Goal: Navigation & Orientation: Find specific page/section

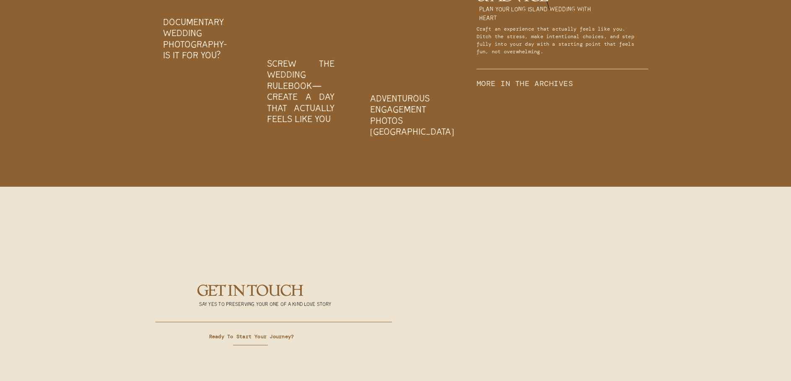
scroll to position [2740, 0]
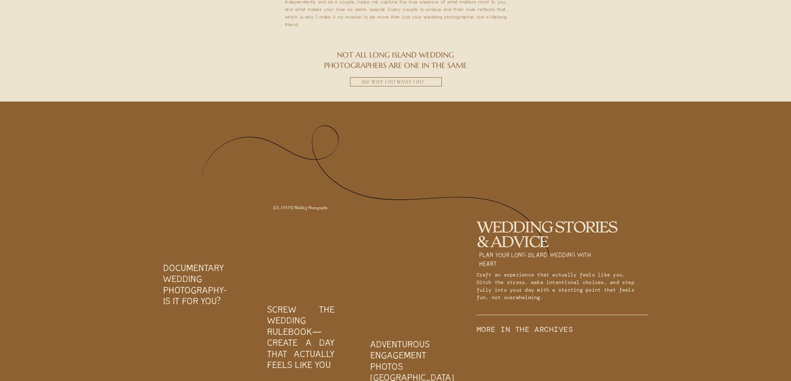
click at [164, 226] on div at bounding box center [197, 212] width 86 height 86
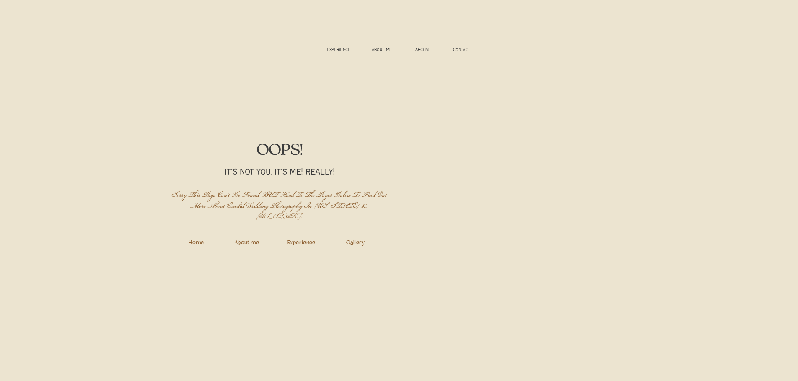
click at [361, 249] on div "AL U I R T ARCHIVE experience ABOUT ME CONTACT MENU OOPS! It's not you, it's me…" at bounding box center [399, 164] width 798 height 329
click at [379, 51] on h3 "ABOUT ME" at bounding box center [381, 50] width 31 height 6
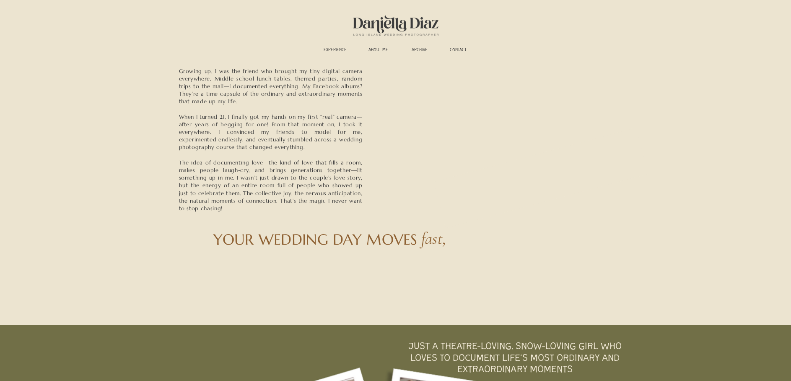
scroll to position [175, 0]
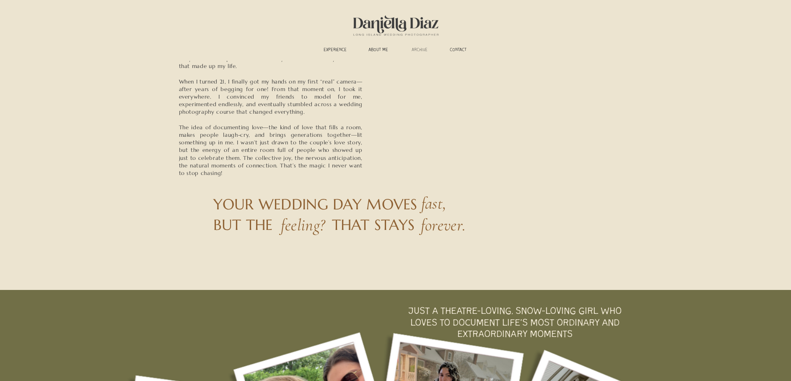
click at [417, 52] on h3 "ARCHIVE" at bounding box center [420, 50] width 26 height 6
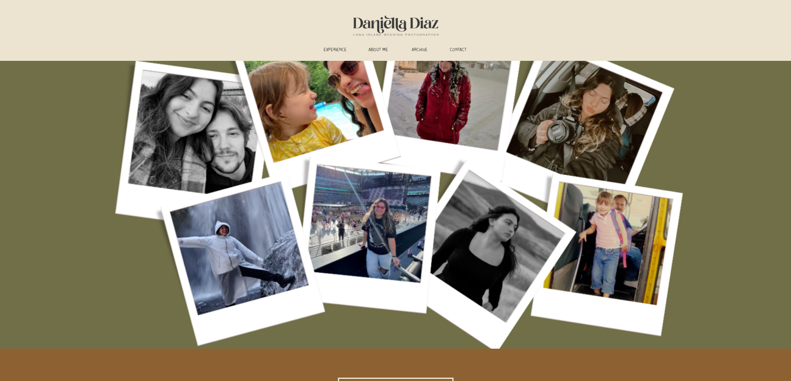
scroll to position [559, 0]
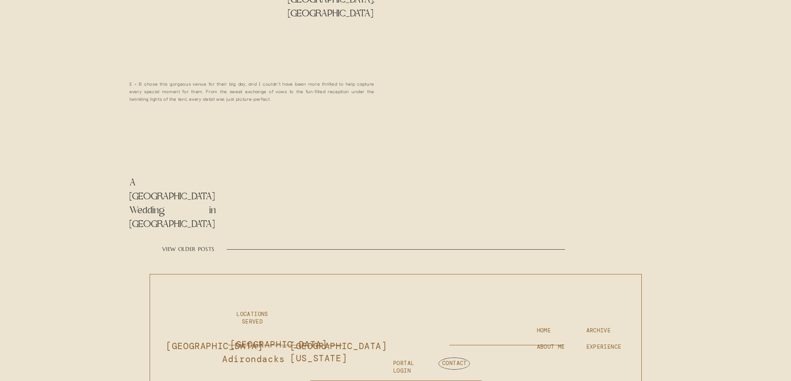
scroll to position [949, 0]
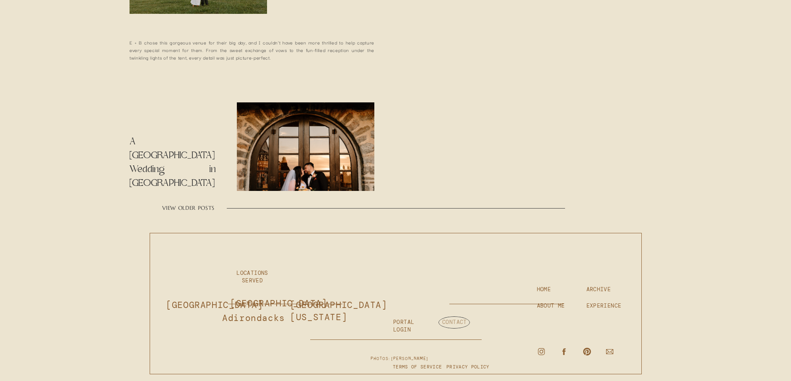
click at [451, 325] on h3 "CONTACT" at bounding box center [464, 322] width 44 height 8
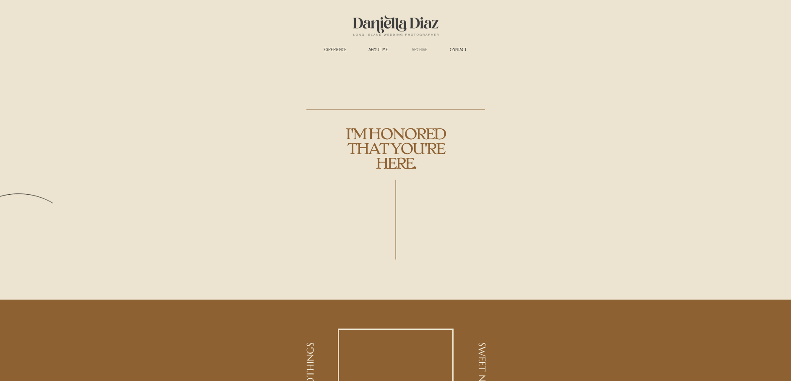
click at [425, 50] on h3 "ARCHIVE" at bounding box center [420, 50] width 26 height 6
